Goal: Transaction & Acquisition: Purchase product/service

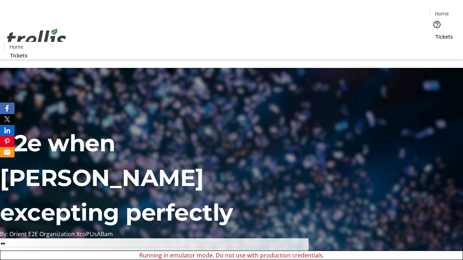
click at [442, 11] on span "Sign Up" at bounding box center [445, 10] width 21 height 9
type input "[EMAIL_ADDRESS][DOMAIN_NAME]"
type input "[PERSON_NAME]"
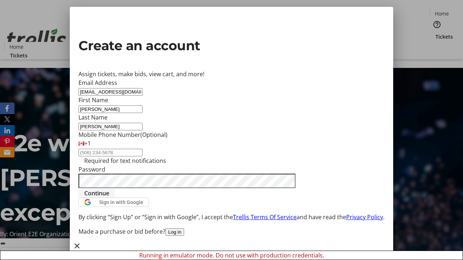
click at [109, 198] on span "Continue" at bounding box center [96, 193] width 25 height 9
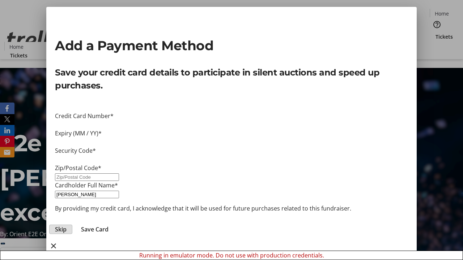
click at [67, 225] on span "Skip" at bounding box center [61, 229] width 12 height 9
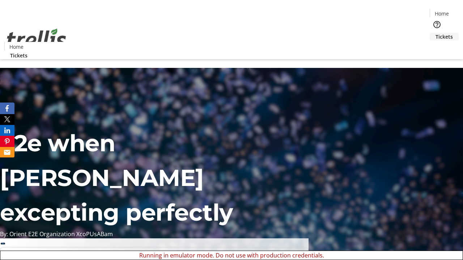
click at [435, 33] on span "Tickets" at bounding box center [443, 37] width 17 height 8
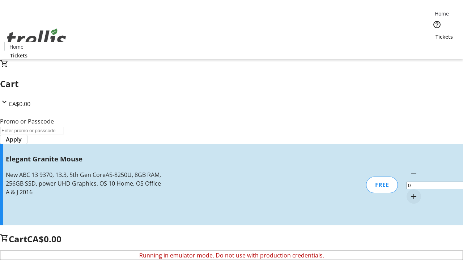
click at [409, 192] on mat-icon "Increment by one" at bounding box center [413, 196] width 9 height 9
type input "1"
